Goal: Task Accomplishment & Management: Manage account settings

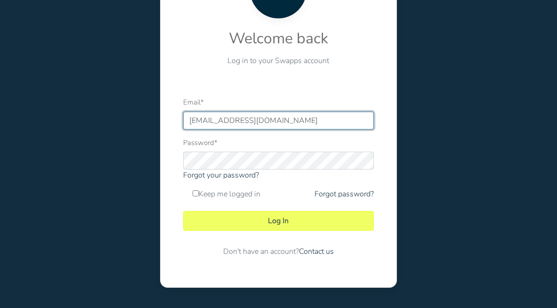
scroll to position [117, 0]
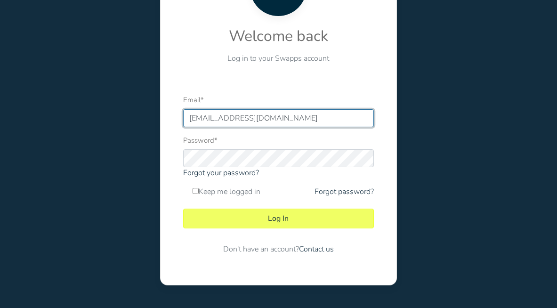
type input "[EMAIL_ADDRESS][DOMAIN_NAME]"
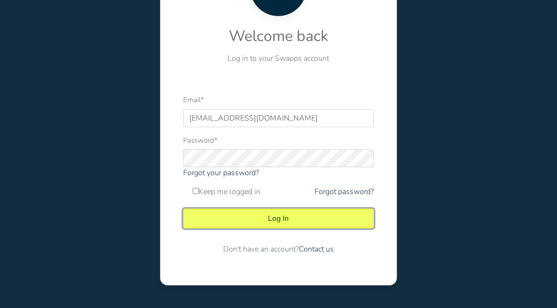
click at [300, 222] on button "Log In" at bounding box center [278, 218] width 191 height 20
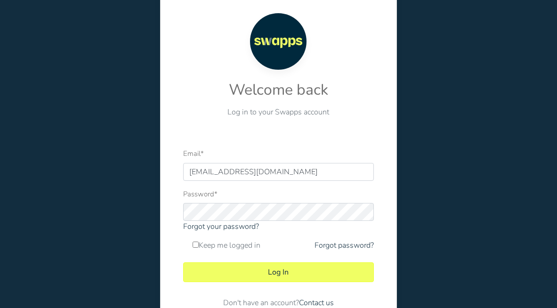
type input "[EMAIL_ADDRESS][DOMAIN_NAME]"
click at [151, 235] on div "Welcome back Log in to your Swapps account Email * [EMAIL_ADDRESS][DOMAIN_NAME]…" at bounding box center [278, 164] width 376 height 349
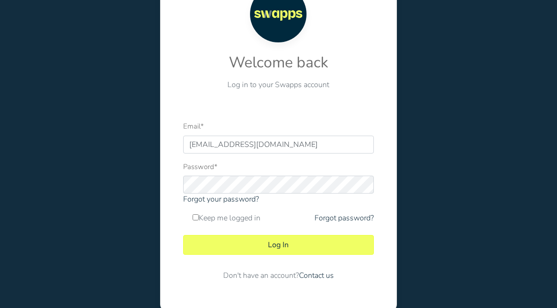
click at [213, 208] on body "The email address and/or password you specified are not correct. Welcome back L…" at bounding box center [278, 72] width 557 height 327
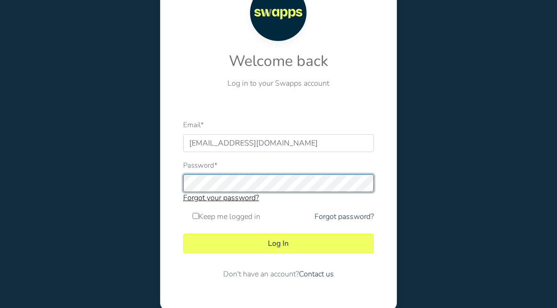
click at [183, 233] on button "Log In" at bounding box center [278, 243] width 191 height 20
